Goal: Share content

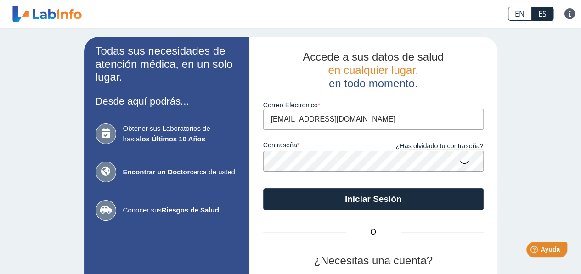
click at [340, 116] on input "[EMAIL_ADDRESS][DOMAIN_NAME]" at bounding box center [373, 119] width 220 height 21
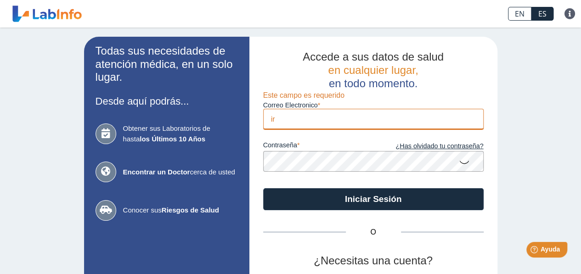
type input "i"
click at [283, 123] on input "Correo Electronico" at bounding box center [373, 119] width 220 height 21
type input "[EMAIL_ADDRESS][DOMAIN_NAME]"
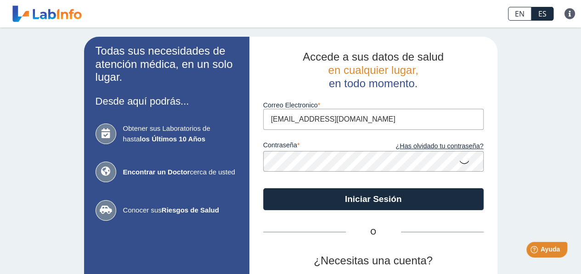
click at [263, 188] on button "Iniciar Sesión" at bounding box center [373, 199] width 220 height 22
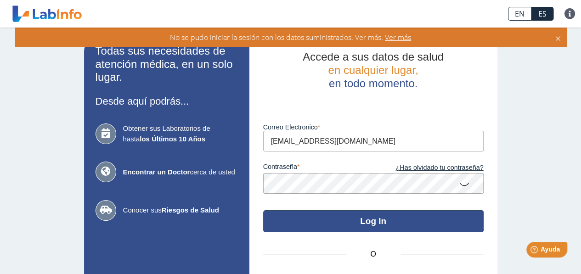
click at [377, 217] on button "Log In" at bounding box center [373, 221] width 220 height 22
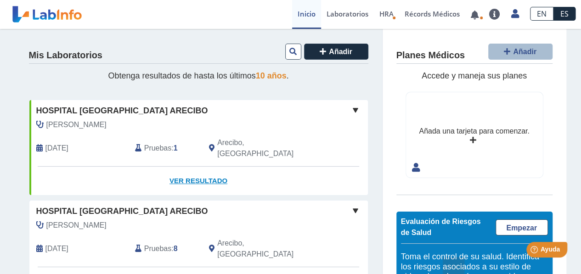
click at [211, 170] on link "Ver Resultado" at bounding box center [198, 181] width 338 height 29
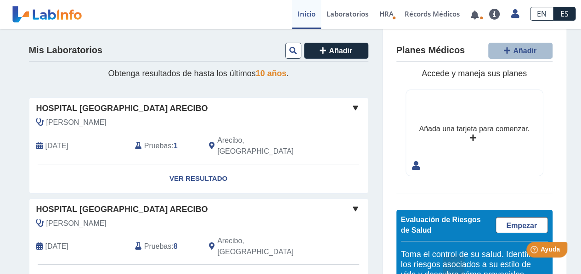
click at [189, 265] on link "Ver Resultado" at bounding box center [198, 279] width 338 height 29
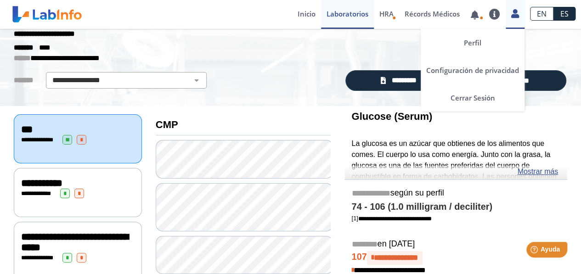
scroll to position [15, 0]
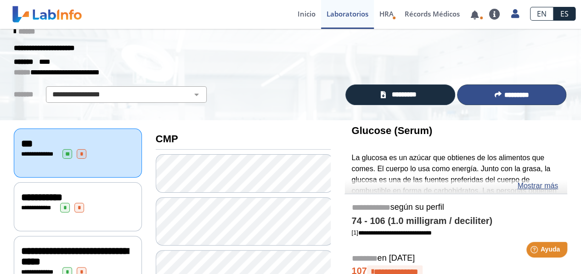
click at [497, 97] on button "*********" at bounding box center [511, 94] width 109 height 21
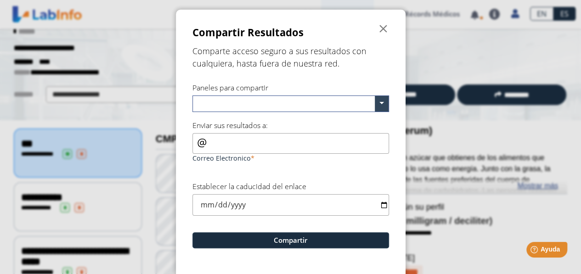
click at [264, 105] on input "text" at bounding box center [285, 104] width 179 height 13
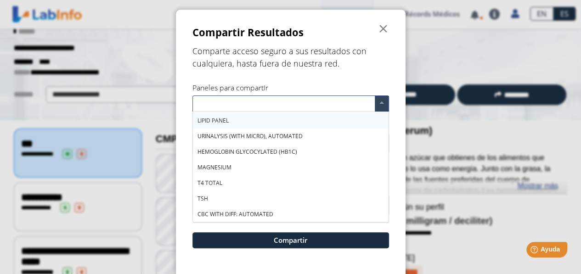
scroll to position [0, 0]
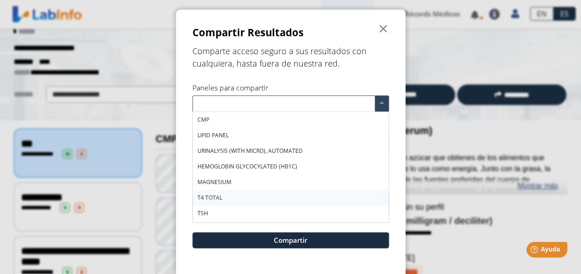
drag, startPoint x: 255, startPoint y: 126, endPoint x: 251, endPoint y: 201, distance: 75.0
click at [251, 201] on div "CMP LIPID PANEL URINALYSIS (WITH MICRO), AUTOMATED HEMOGLOBIN GLYCOCYLATED (HB1…" at bounding box center [291, 174] width 196 height 125
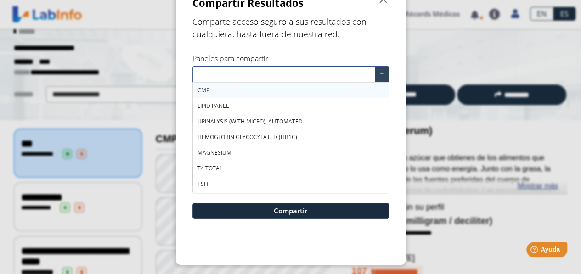
click at [219, 90] on div "CMP" at bounding box center [291, 91] width 196 height 16
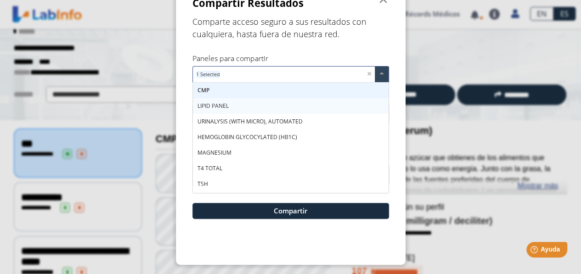
click at [218, 107] on span "LIPID PANEL" at bounding box center [212, 106] width 31 height 8
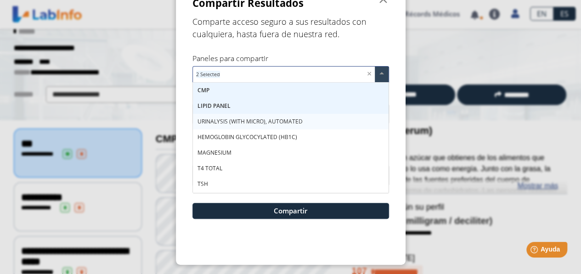
click at [216, 121] on span "URINALYSIS (WITH MICRO), AUTOMATED" at bounding box center [249, 122] width 105 height 8
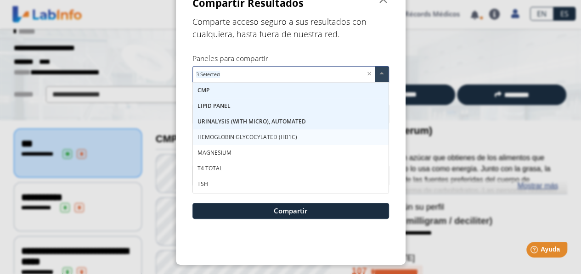
click at [213, 140] on span "HEMOGLOBIN GLYCOCYLATED (HB1C)" at bounding box center [247, 137] width 100 height 8
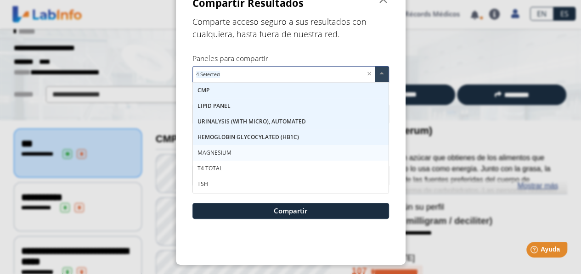
click at [210, 150] on span "MAGNESIUM" at bounding box center [214, 153] width 34 height 8
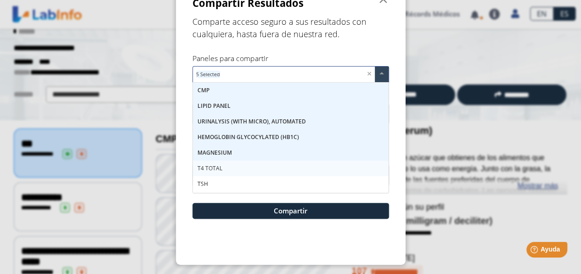
click at [207, 164] on div "T4 TOTAL" at bounding box center [291, 169] width 196 height 16
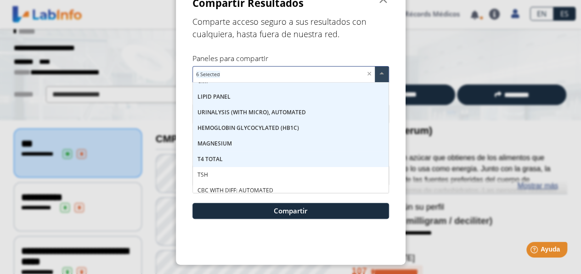
scroll to position [15, 0]
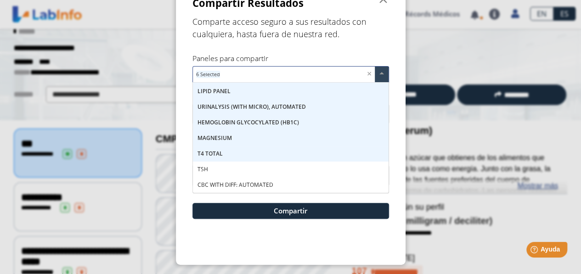
click at [207, 166] on div "TSH" at bounding box center [291, 170] width 196 height 16
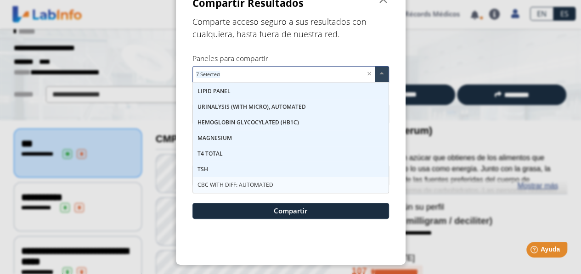
click at [211, 186] on span "CBC WITH DIFF: AUTOMATED" at bounding box center [235, 185] width 76 height 8
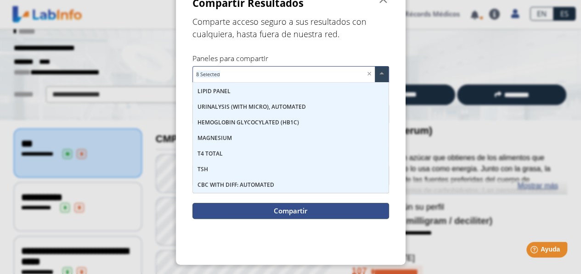
click at [310, 210] on button "Compartir" at bounding box center [290, 211] width 196 height 16
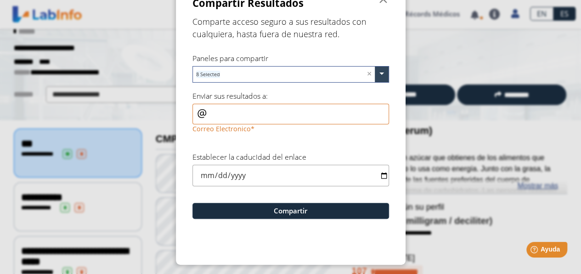
click at [194, 111] on div "Correo Electronico" at bounding box center [290, 120] width 196 height 32
click at [192, 111] on input "Correo Electronico" at bounding box center [290, 114] width 196 height 21
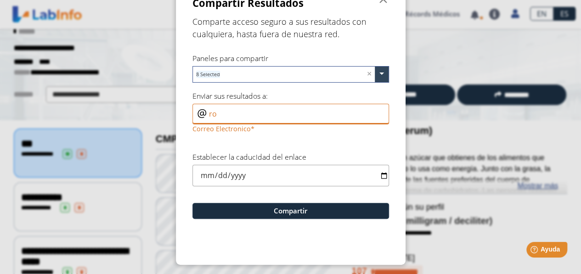
type input "r"
click at [193, 111] on input "Correo Electronico" at bounding box center [290, 114] width 196 height 21
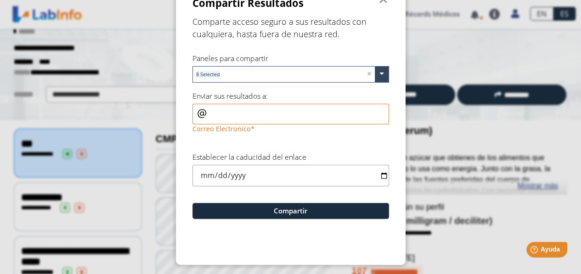
click at [194, 112] on div "Correo Electronico" at bounding box center [290, 120] width 196 height 32
click at [193, 111] on div "Correo Electronico" at bounding box center [290, 120] width 196 height 32
click at [210, 116] on input "Correo Electronico" at bounding box center [290, 114] width 196 height 21
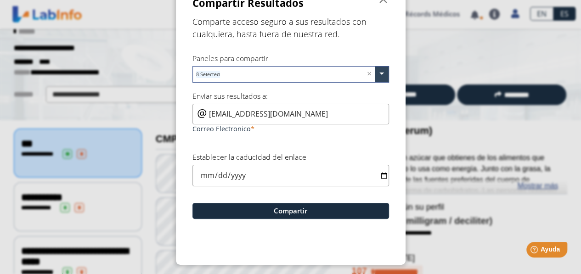
click at [204, 109] on input "[EMAIL_ADDRESS][DOMAIN_NAME]" at bounding box center [290, 114] width 196 height 21
type input "[EMAIL_ADDRESS][DOMAIN_NAME]"
click at [237, 176] on input "date" at bounding box center [290, 176] width 196 height 22
click at [374, 173] on input "date" at bounding box center [290, 176] width 196 height 22
click at [380, 175] on input "date" at bounding box center [290, 176] width 196 height 22
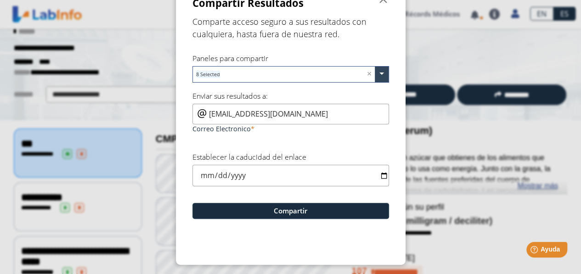
click at [194, 112] on div "[EMAIL_ADDRESS][DOMAIN_NAME] Correo Electronico" at bounding box center [290, 120] width 196 height 32
click at [207, 114] on input "[EMAIL_ADDRESS][DOMAIN_NAME]" at bounding box center [290, 114] width 196 height 21
click at [380, 173] on input "[DATE]" at bounding box center [290, 176] width 196 height 22
click at [235, 178] on input "[DATE]" at bounding box center [290, 176] width 196 height 22
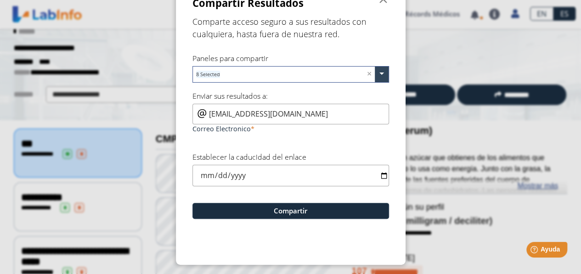
click at [218, 175] on input "[DATE]" at bounding box center [290, 176] width 196 height 22
type input "[DATE]"
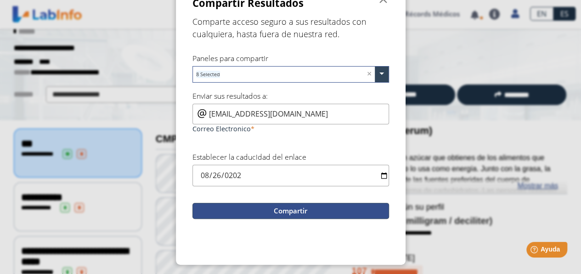
click at [269, 212] on button "Compartir" at bounding box center [290, 211] width 196 height 16
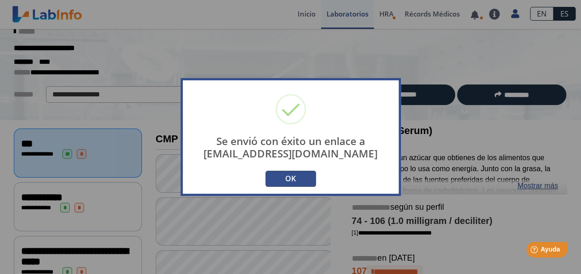
click at [296, 178] on button "OK" at bounding box center [290, 179] width 50 height 16
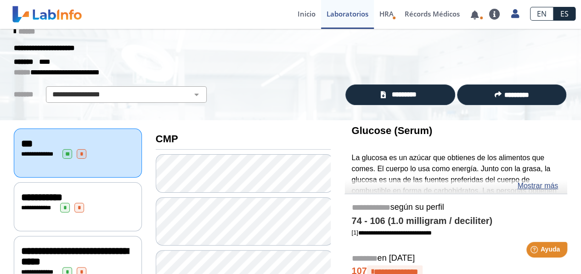
click at [84, 193] on div "**********" at bounding box center [77, 197] width 113 height 11
